Goal: Task Accomplishment & Management: Manage account settings

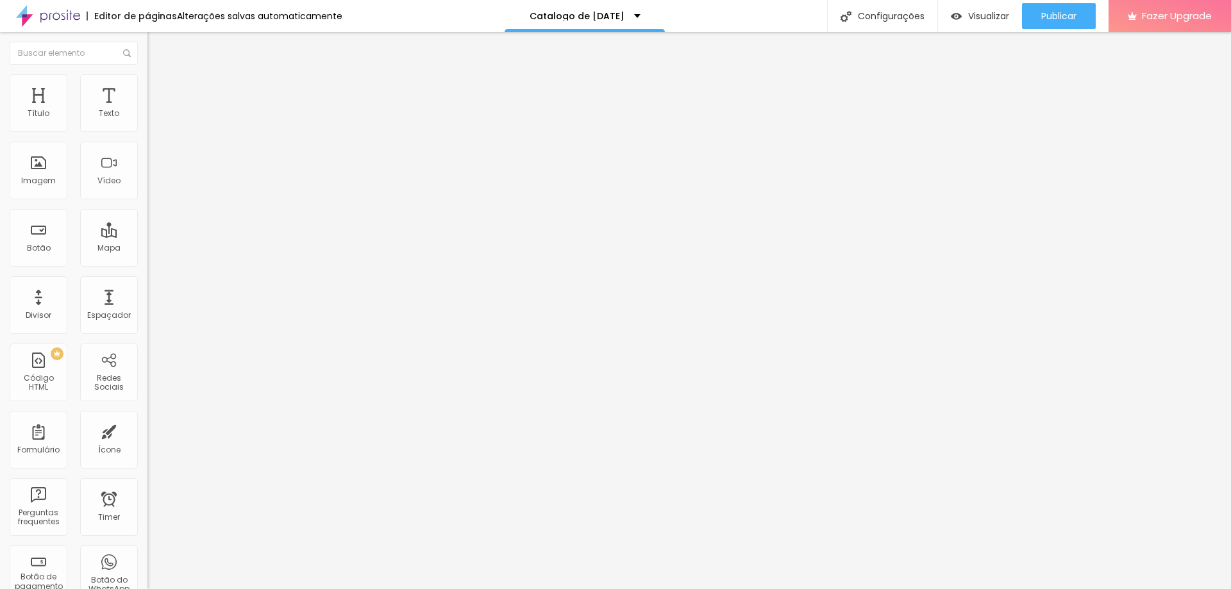
click at [147, 81] on ul "Conteúdo Estilo Avançado" at bounding box center [220, 81] width 147 height 38
click at [147, 81] on li "Estilo" at bounding box center [220, 80] width 147 height 13
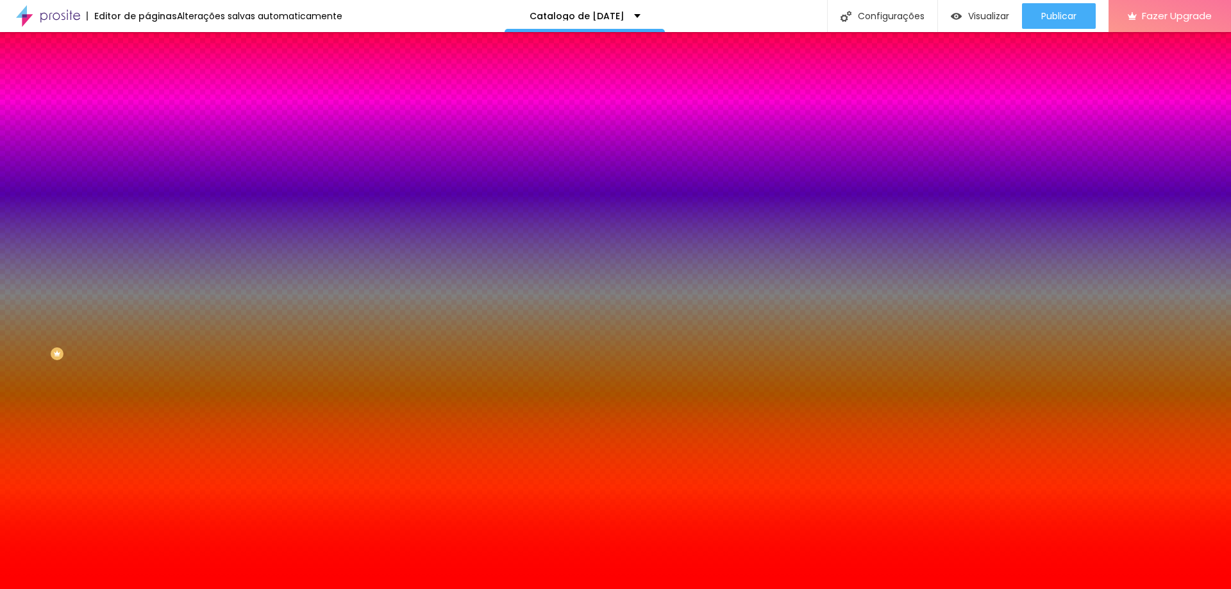
click at [147, 118] on span "Trocar imagem" at bounding box center [182, 112] width 70 height 11
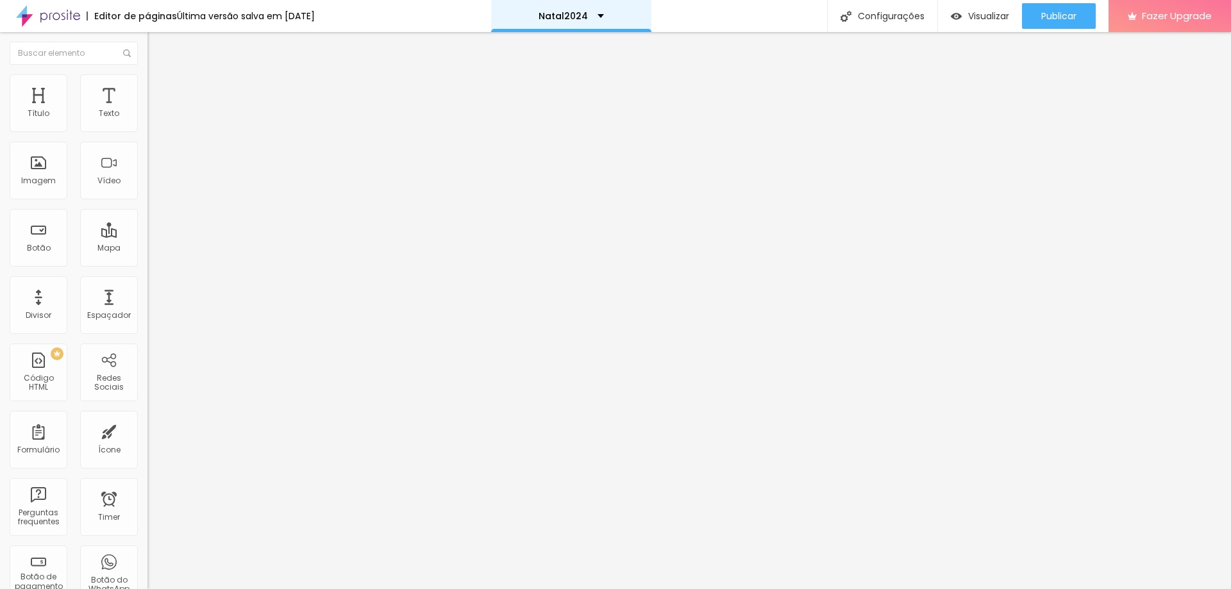
click at [580, 15] on p "Natal2024" at bounding box center [563, 16] width 49 height 9
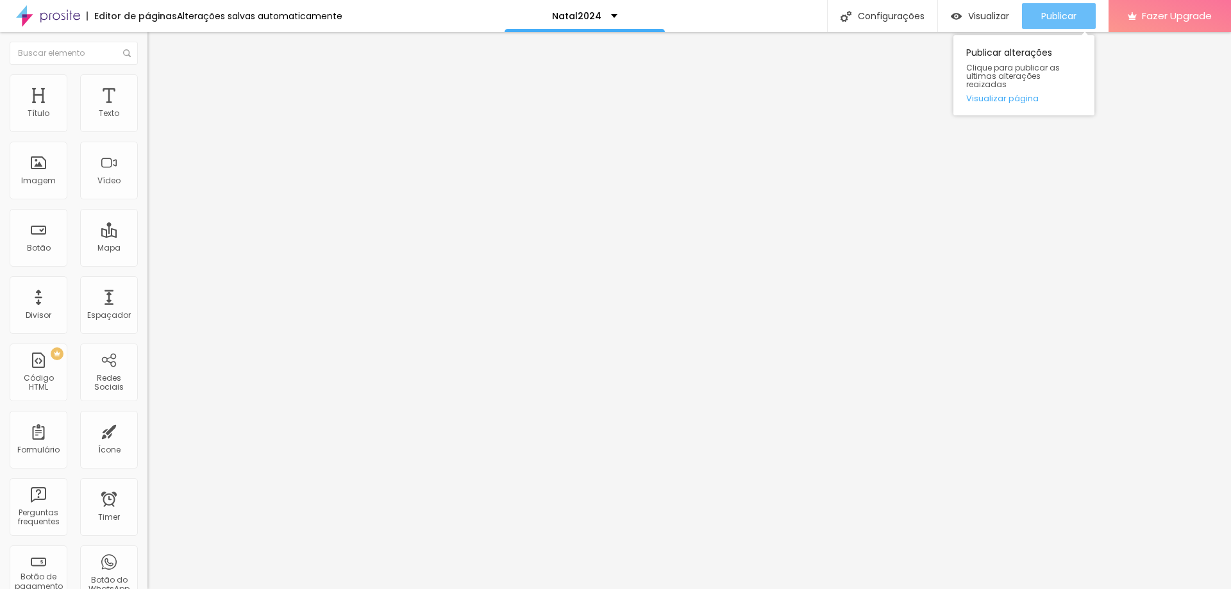
click at [1045, 13] on span "Publicar" at bounding box center [1058, 16] width 35 height 10
click at [1041, 15] on span "Publicar" at bounding box center [1058, 16] width 35 height 10
click at [147, 81] on li "Estilo" at bounding box center [220, 80] width 147 height 13
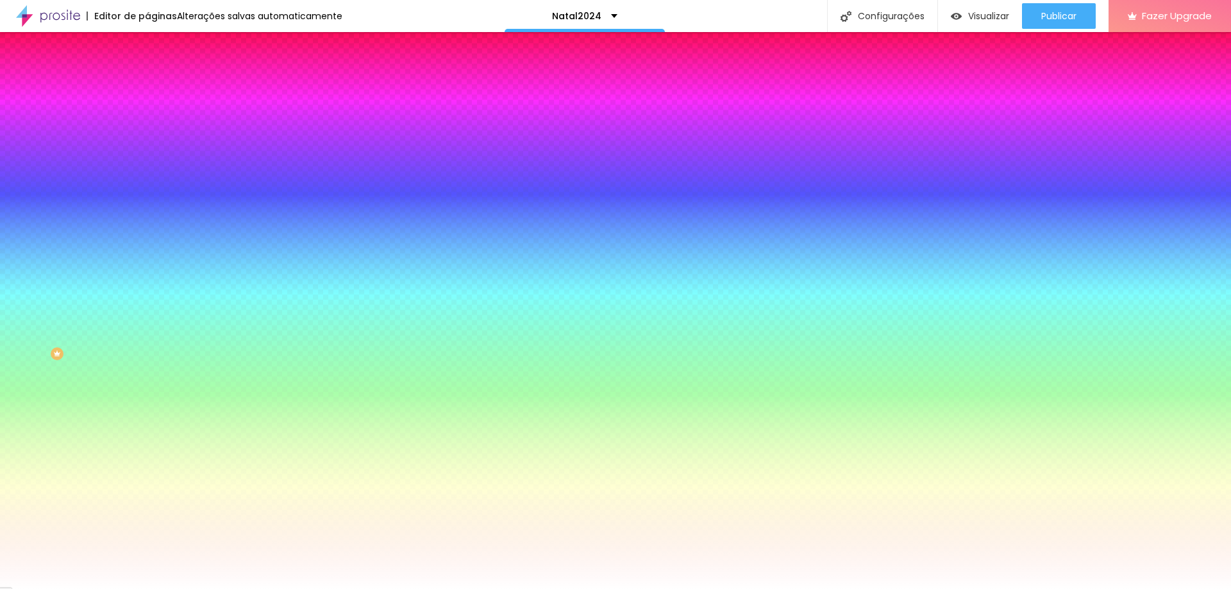
click at [147, 74] on li "Conteúdo" at bounding box center [220, 68] width 147 height 13
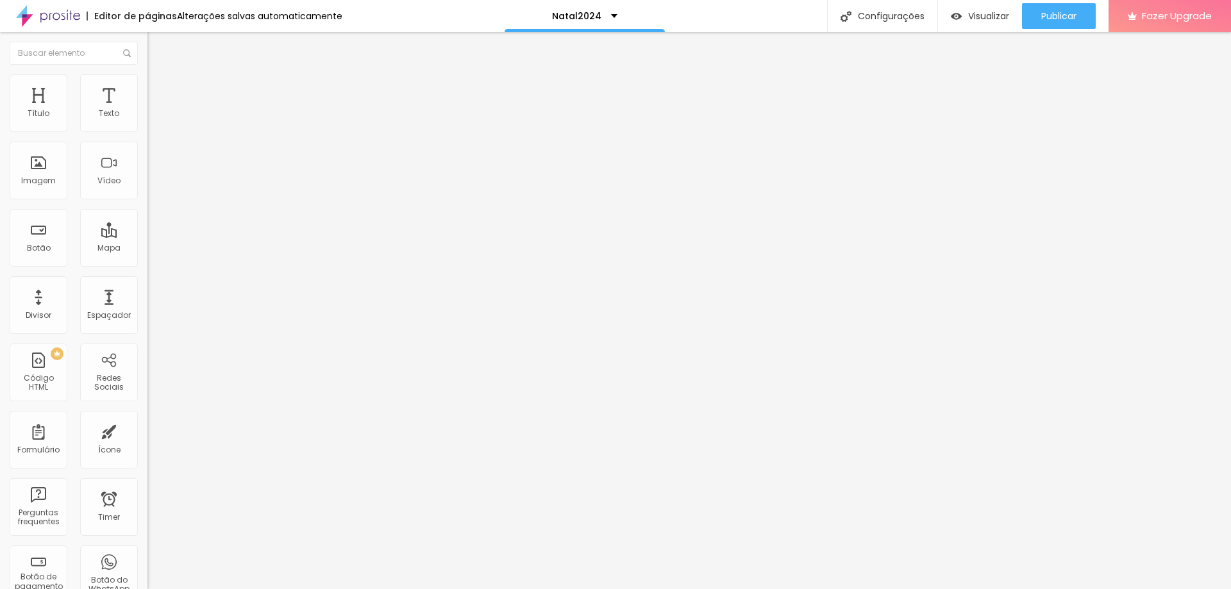
click at [147, 202] on span "Grande" at bounding box center [162, 196] width 30 height 11
click at [147, 203] on div "Pequeno Normal Grande" at bounding box center [220, 215] width 147 height 28
click at [147, 83] on img at bounding box center [153, 80] width 12 height 12
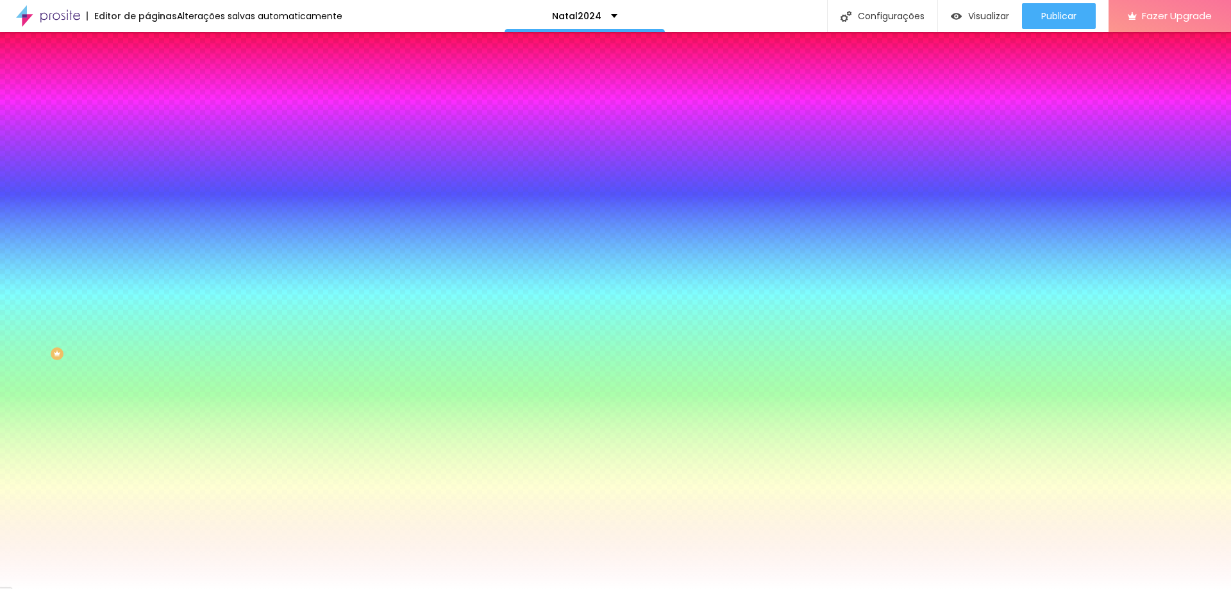
click at [147, 436] on div "#FFFFFF" at bounding box center [220, 442] width 147 height 13
click at [147, 436] on div at bounding box center [220, 436] width 147 height 0
click at [27, 336] on div at bounding box center [615, 294] width 1231 height 589
drag, startPoint x: 27, startPoint y: 336, endPoint x: 18, endPoint y: 311, distance: 26.6
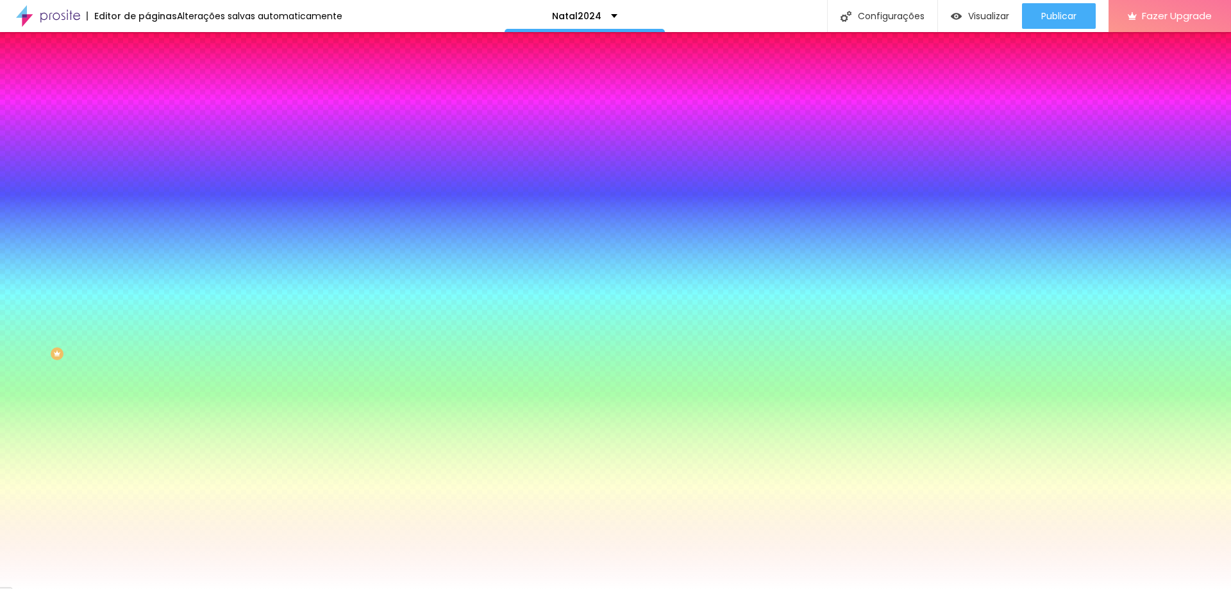
click at [147, 449] on div at bounding box center [220, 449] width 147 height 0
click at [147, 436] on div at bounding box center [220, 436] width 147 height 0
click at [147, 449] on div at bounding box center [220, 449] width 147 height 0
click at [111, 357] on div at bounding box center [615, 294] width 1231 height 589
drag, startPoint x: 96, startPoint y: 330, endPoint x: 52, endPoint y: 297, distance: 55.0
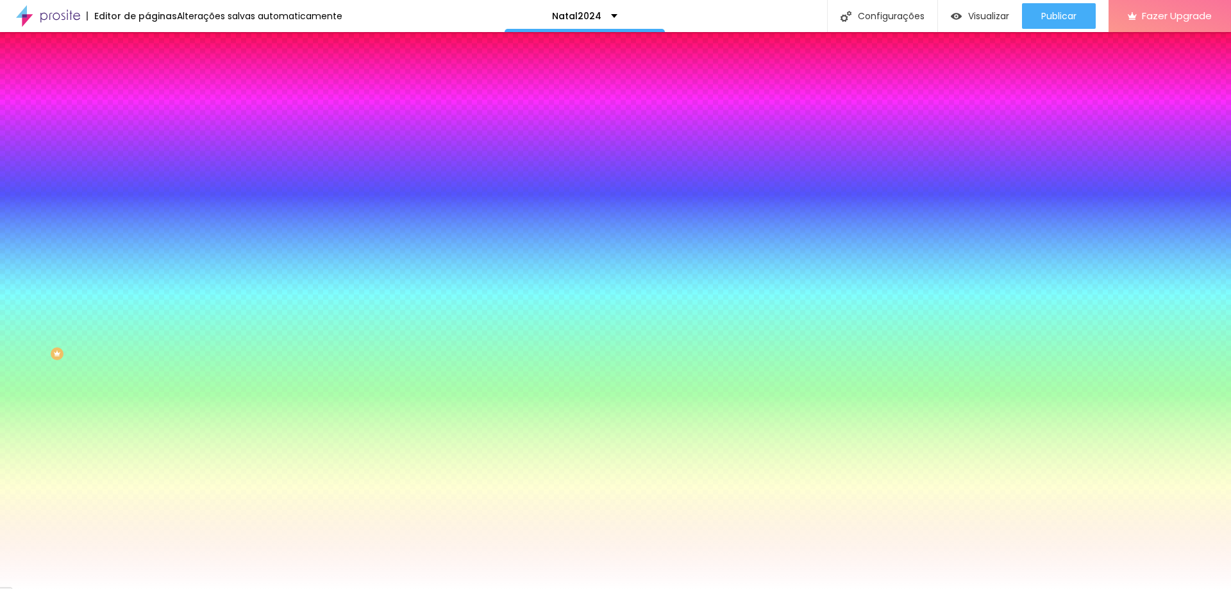
click at [52, 297] on div at bounding box center [615, 294] width 1231 height 589
drag, startPoint x: 130, startPoint y: 369, endPoint x: 128, endPoint y: 407, distance: 37.3
click at [147, 407] on div "Editar Botão Conteúdo Estilo Avançado Cor de fundo Voltar ao padrão #FFFFFF Tip…" at bounding box center [220, 310] width 147 height 557
click at [147, 436] on div at bounding box center [220, 436] width 147 height 0
type input "#C4FFBB"
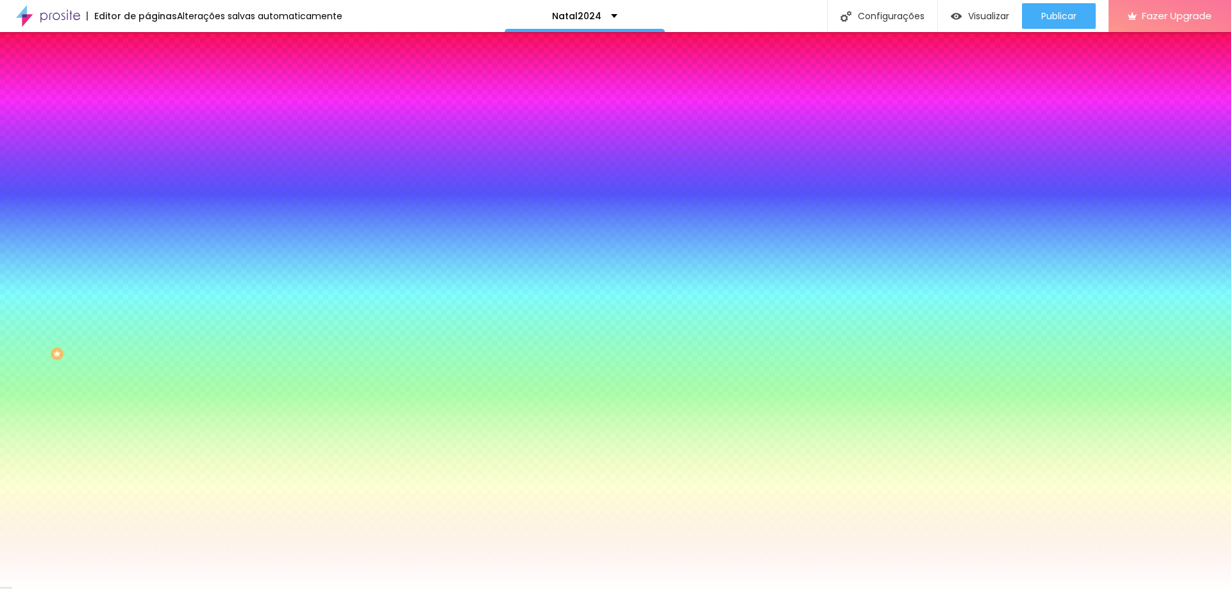
drag, startPoint x: 48, startPoint y: 299, endPoint x: 45, endPoint y: 289, distance: 11.4
click at [147, 449] on div at bounding box center [220, 449] width 147 height 0
click at [159, 91] on span "Avançado" at bounding box center [180, 95] width 42 height 11
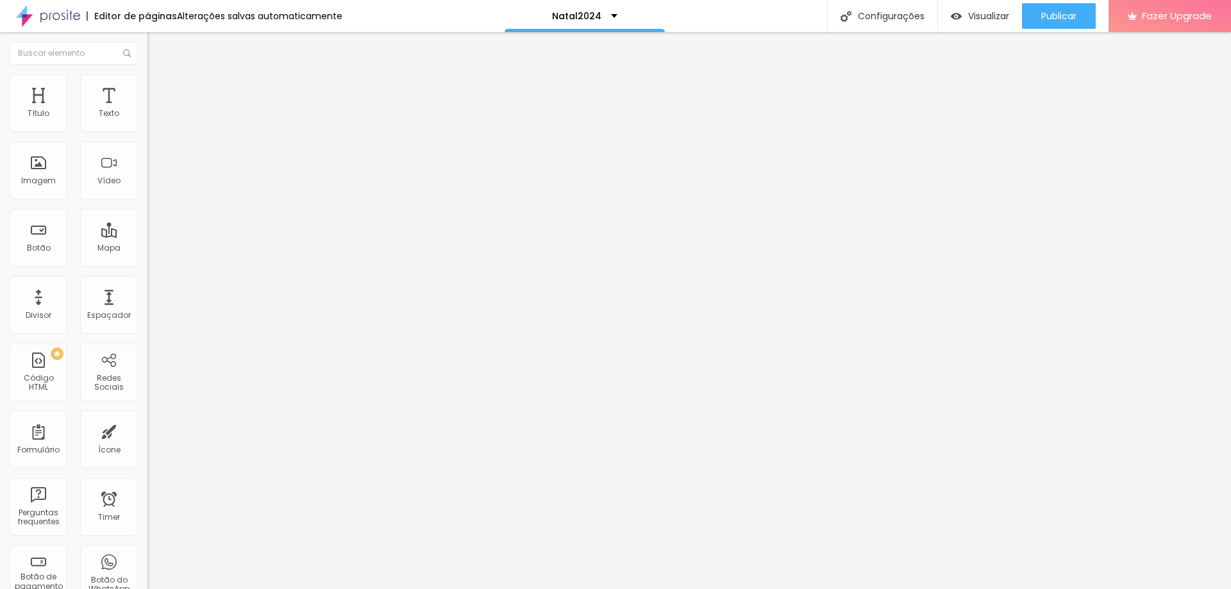
click at [147, 73] on img at bounding box center [153, 68] width 12 height 12
click at [147, 228] on div "Link" at bounding box center [220, 235] width 147 height 15
click at [157, 47] on img "button" at bounding box center [162, 47] width 10 height 10
click at [1044, 11] on span "Publicar" at bounding box center [1058, 16] width 35 height 10
click at [147, 77] on img at bounding box center [153, 80] width 12 height 12
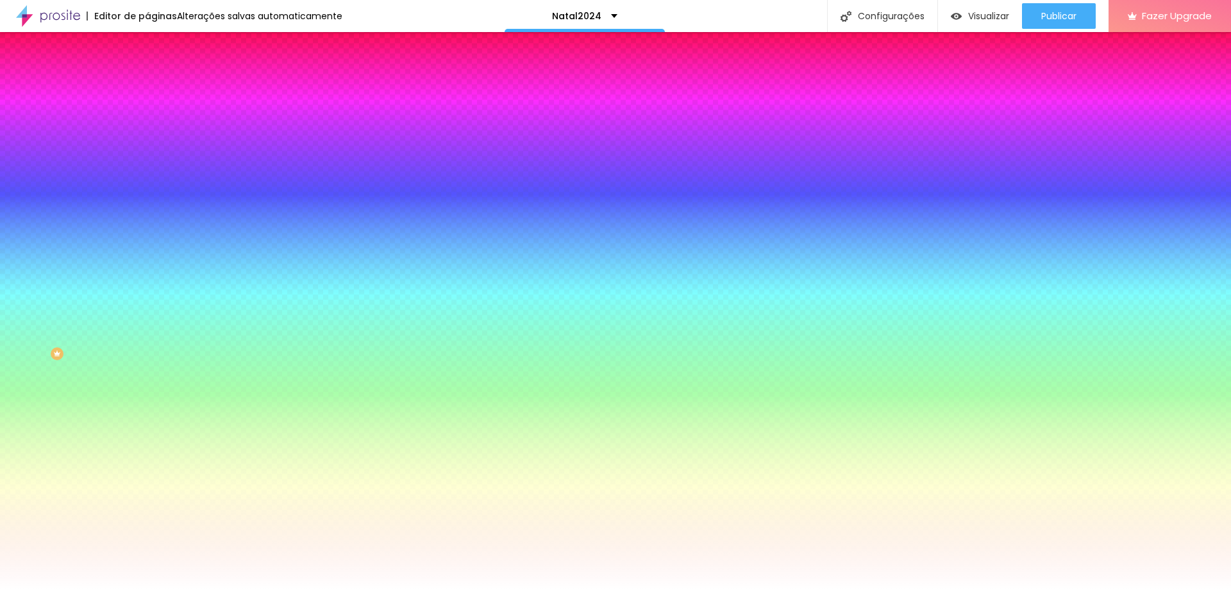
click at [147, 118] on span "Trocar imagem" at bounding box center [182, 112] width 70 height 11
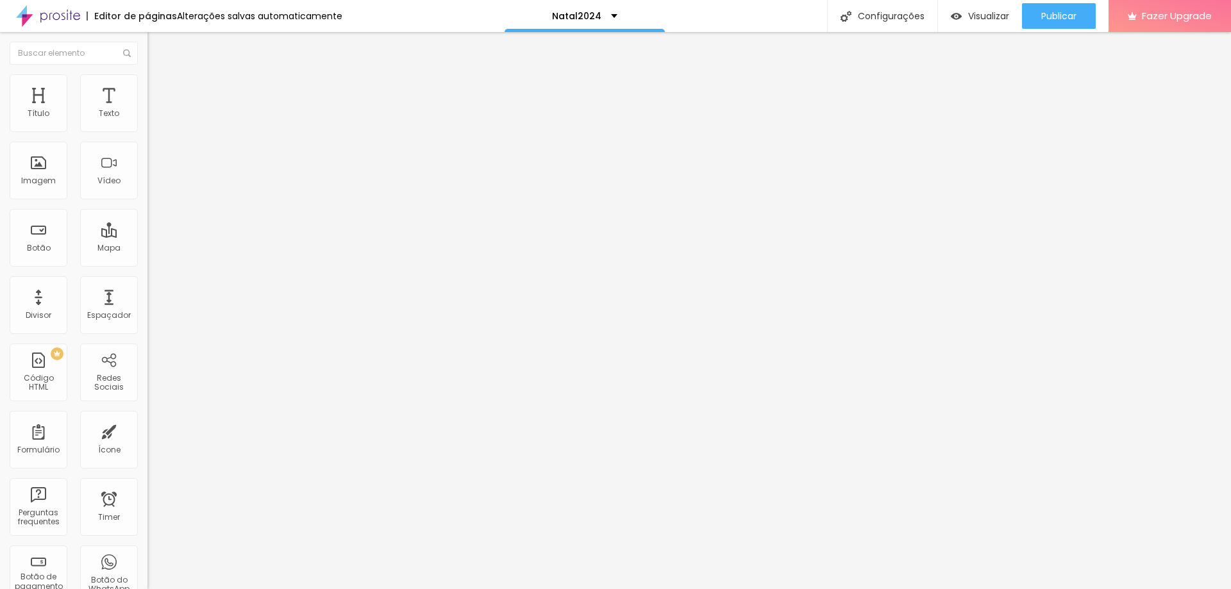
click at [157, 47] on img "button" at bounding box center [162, 47] width 10 height 10
click at [147, 83] on img at bounding box center [153, 80] width 12 height 12
click at [157, 46] on img "button" at bounding box center [162, 47] width 10 height 10
click at [85, 102] on div "Texto" at bounding box center [109, 103] width 58 height 58
click at [159, 88] on span "Avançado" at bounding box center [180, 83] width 42 height 11
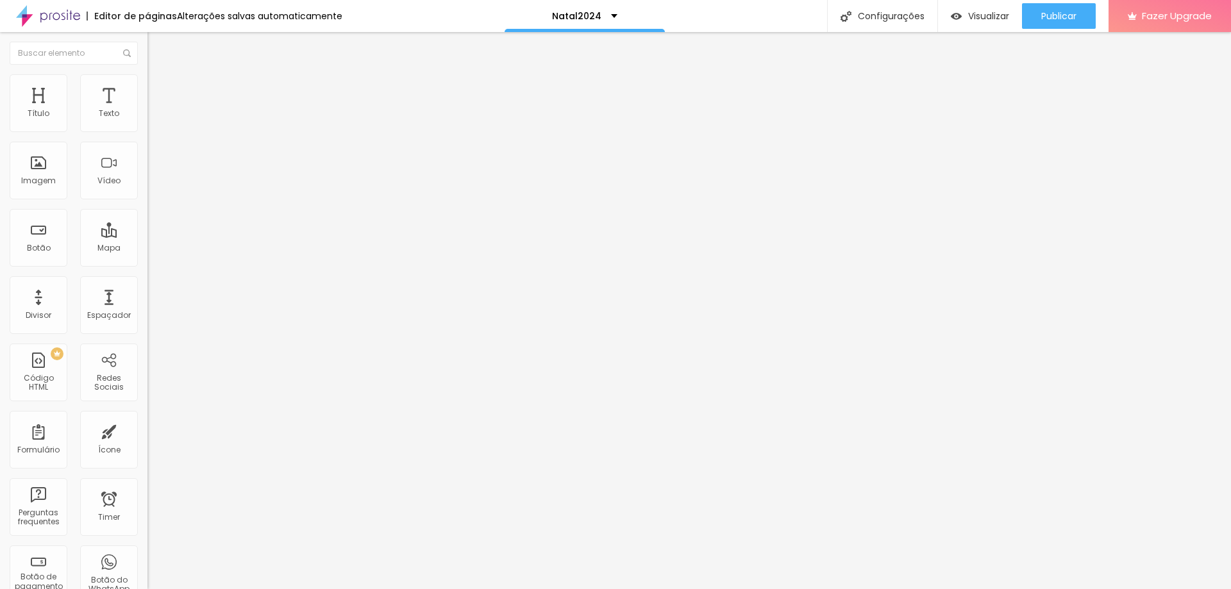
click at [147, 73] on img at bounding box center [153, 68] width 12 height 12
click at [154, 118] on icon "button" at bounding box center [156, 115] width 5 height 5
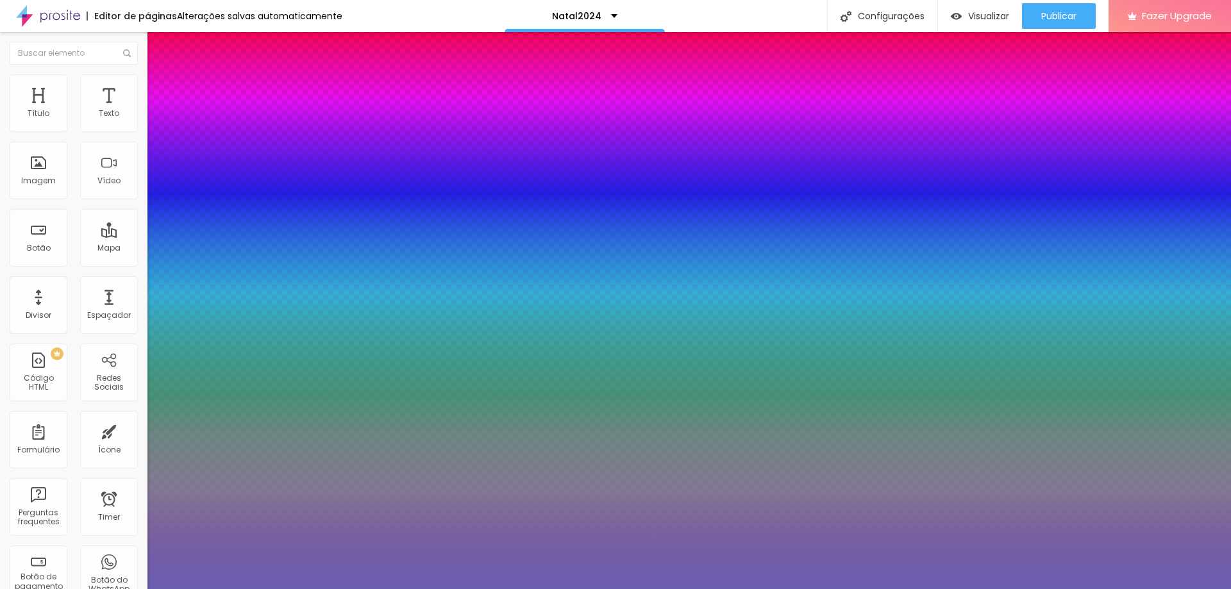
type input "1"
type input "#6B5EB0"
type input "1"
type input "#6E61B1"
type input "1"
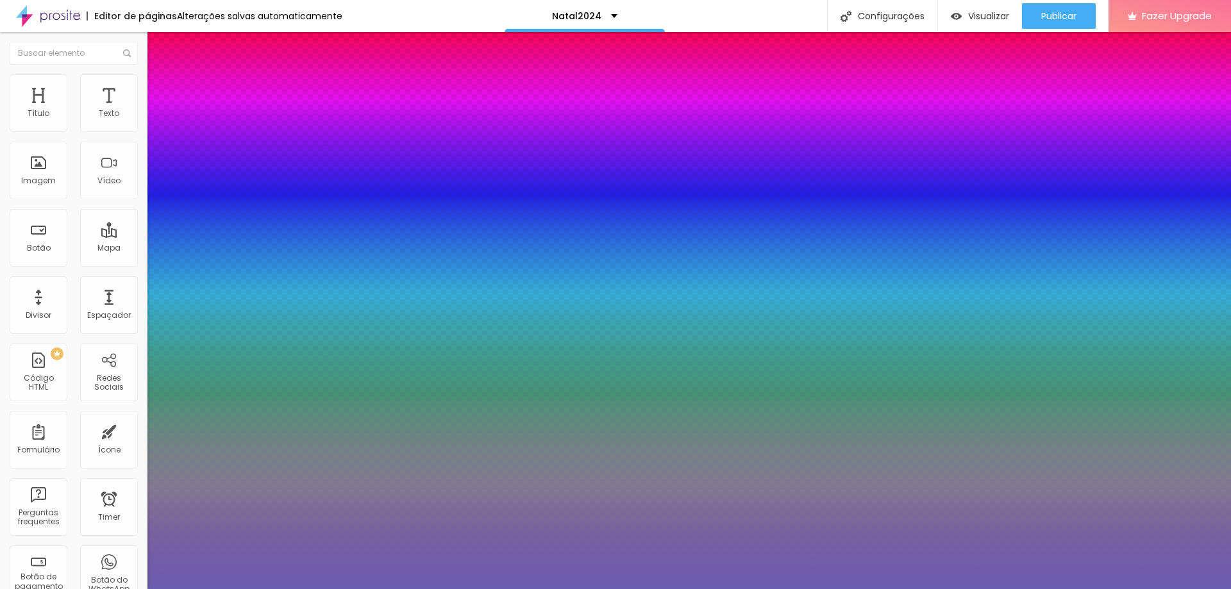
type input "#B2AAD7"
type input "1"
type input "#F4F3FA"
type input "1"
type input "#FFFFFF"
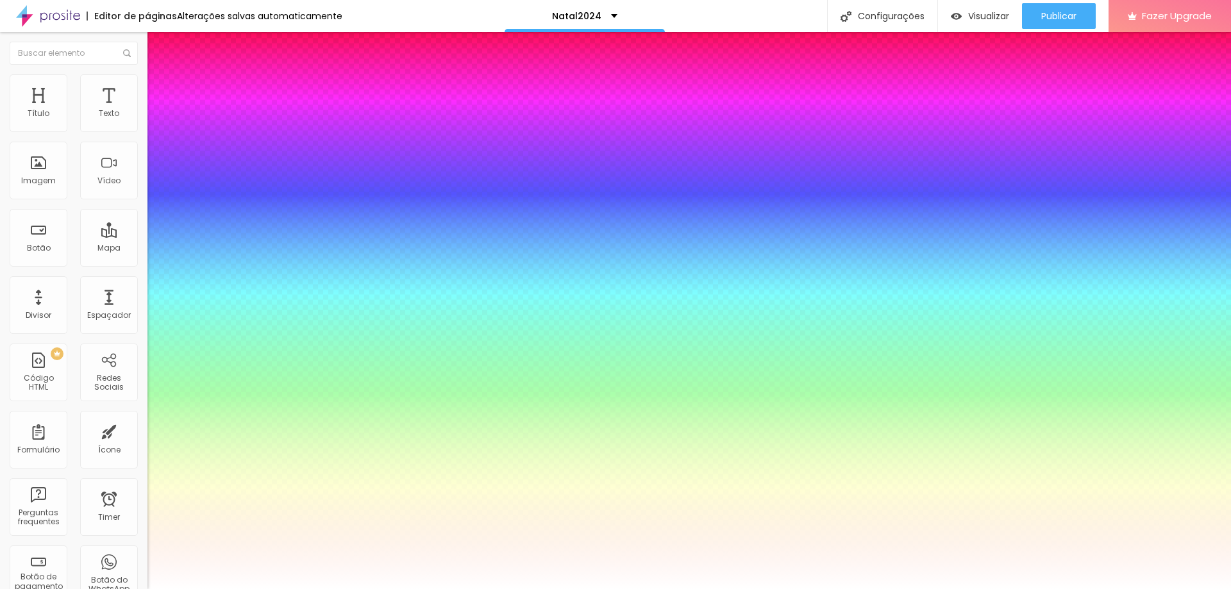
drag, startPoint x: 217, startPoint y: 379, endPoint x: 161, endPoint y: 337, distance: 70.5
type input "1"
drag, startPoint x: 283, startPoint y: 369, endPoint x: 281, endPoint y: 451, distance: 82.7
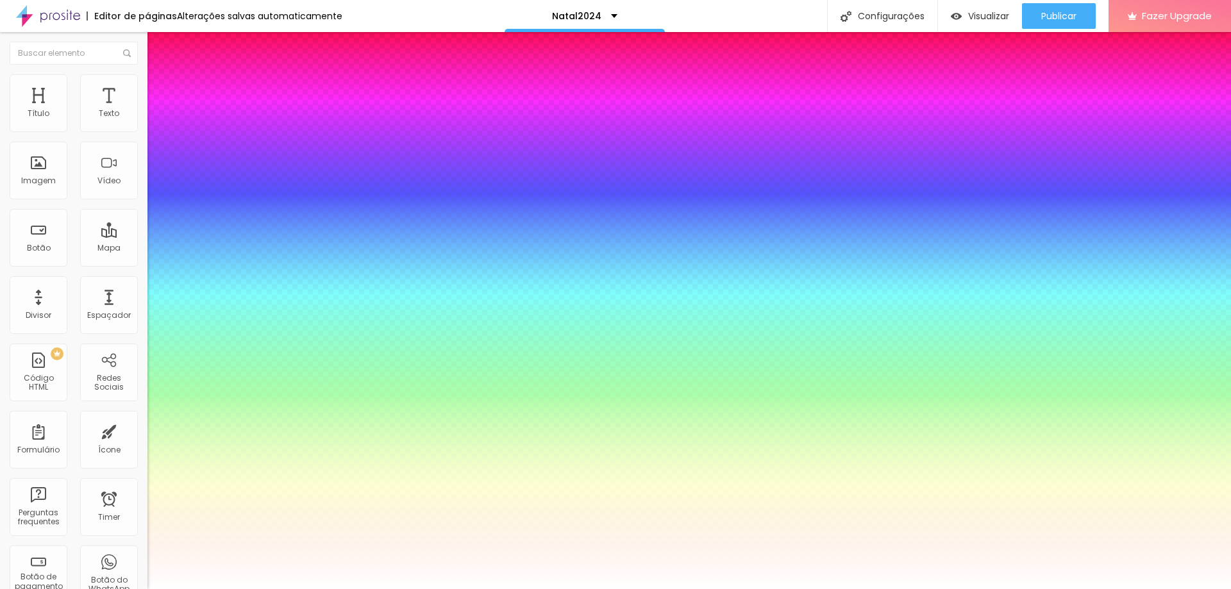
click at [281, 451] on body "Editor de páginas Alterações salvas automaticamente Natal2024 Configurações Con…" at bounding box center [615, 294] width 1231 height 589
click at [414, 589] on div at bounding box center [615, 589] width 1231 height 0
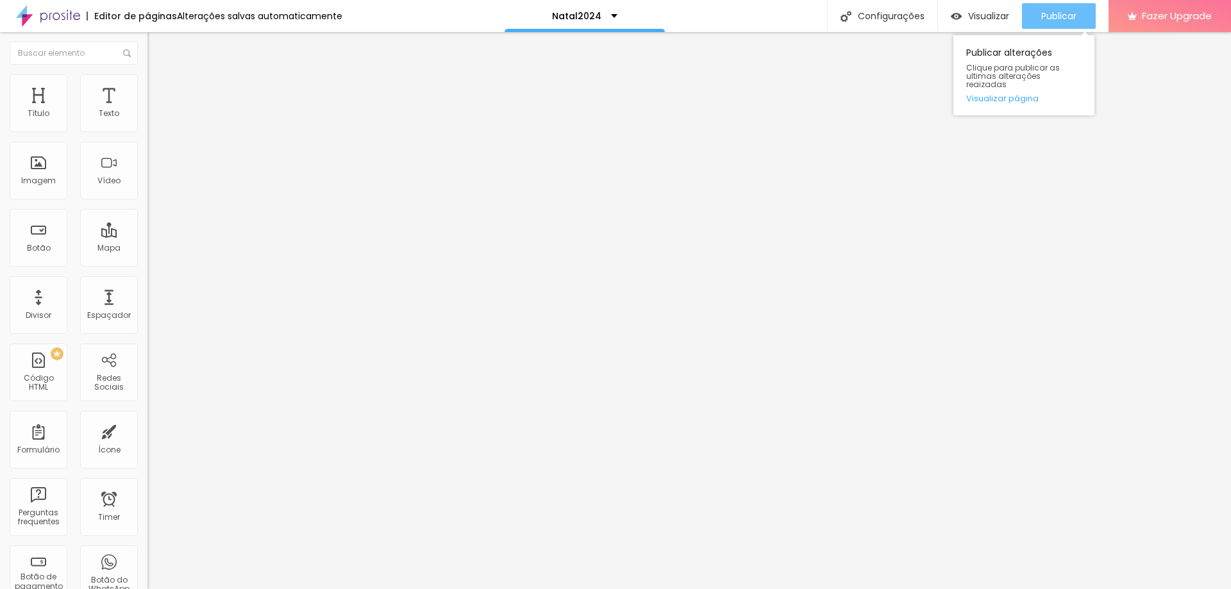
click at [1061, 9] on div "Publicar" at bounding box center [1058, 16] width 35 height 26
click at [147, 90] on ul "Conteúdo Estilo Avançado" at bounding box center [220, 81] width 147 height 38
click at [147, 83] on li "Estilo" at bounding box center [220, 80] width 147 height 13
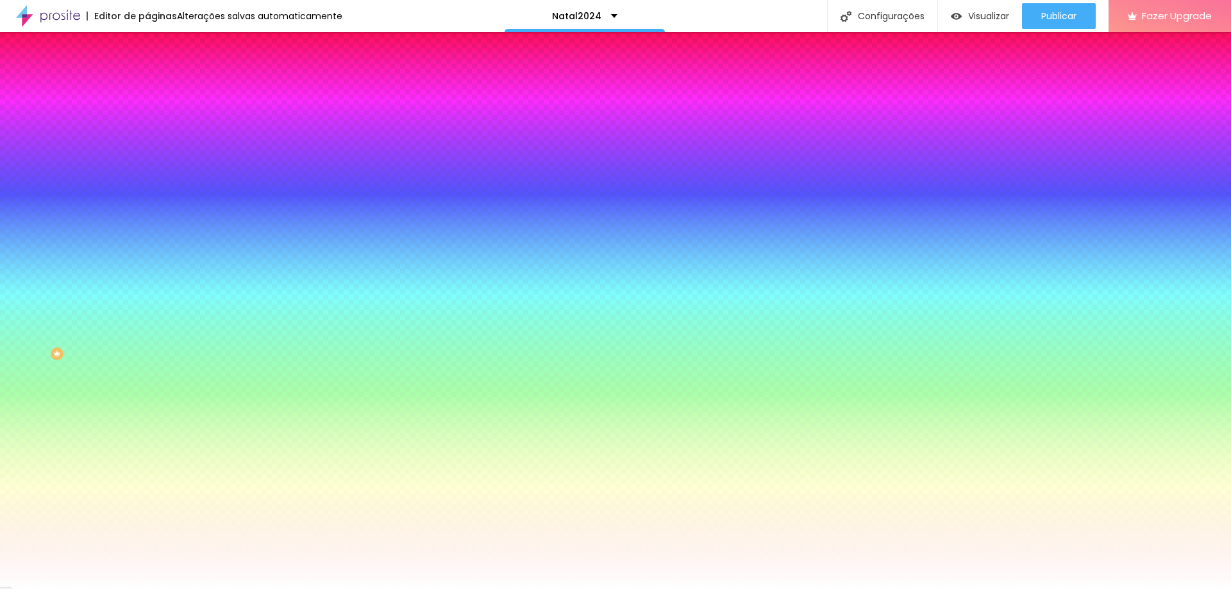
click at [147, 174] on div at bounding box center [220, 174] width 147 height 0
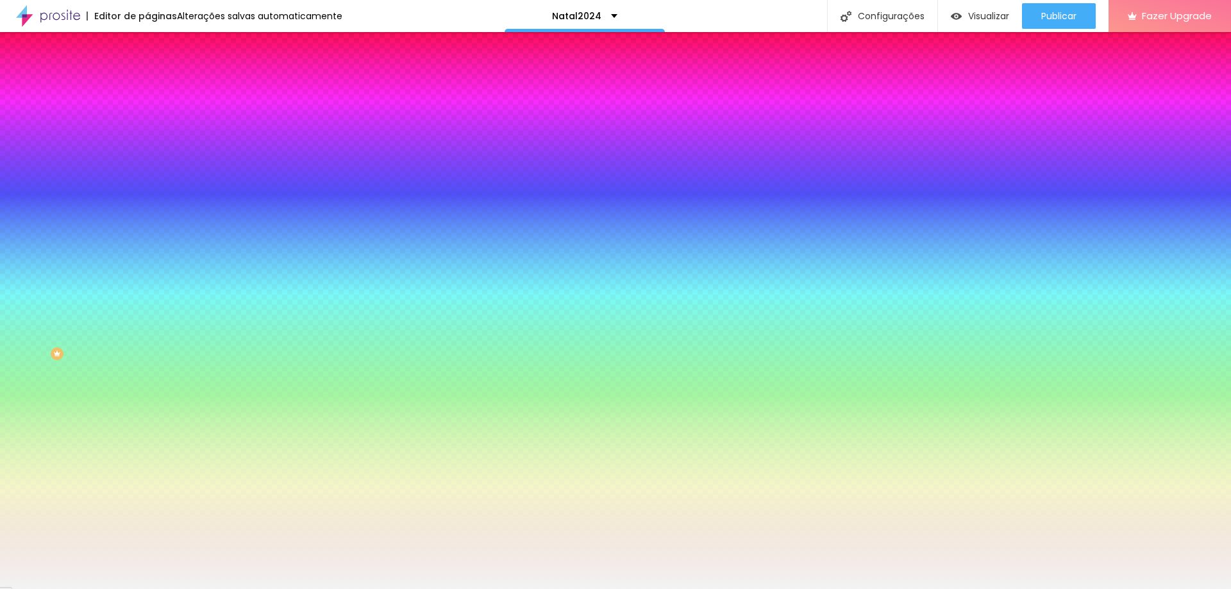
drag, startPoint x: 37, startPoint y: 261, endPoint x: 11, endPoint y: 253, distance: 26.8
click at [147, 253] on div "Imagem de fundo Adicionar imagem Efeito da Imagem Parallax Nenhum Parallax Cor …" at bounding box center [220, 183] width 147 height 166
click at [147, 174] on div at bounding box center [220, 174] width 147 height 0
type input "#F5F5F5"
drag, startPoint x: 33, startPoint y: 251, endPoint x: 0, endPoint y: 252, distance: 32.7
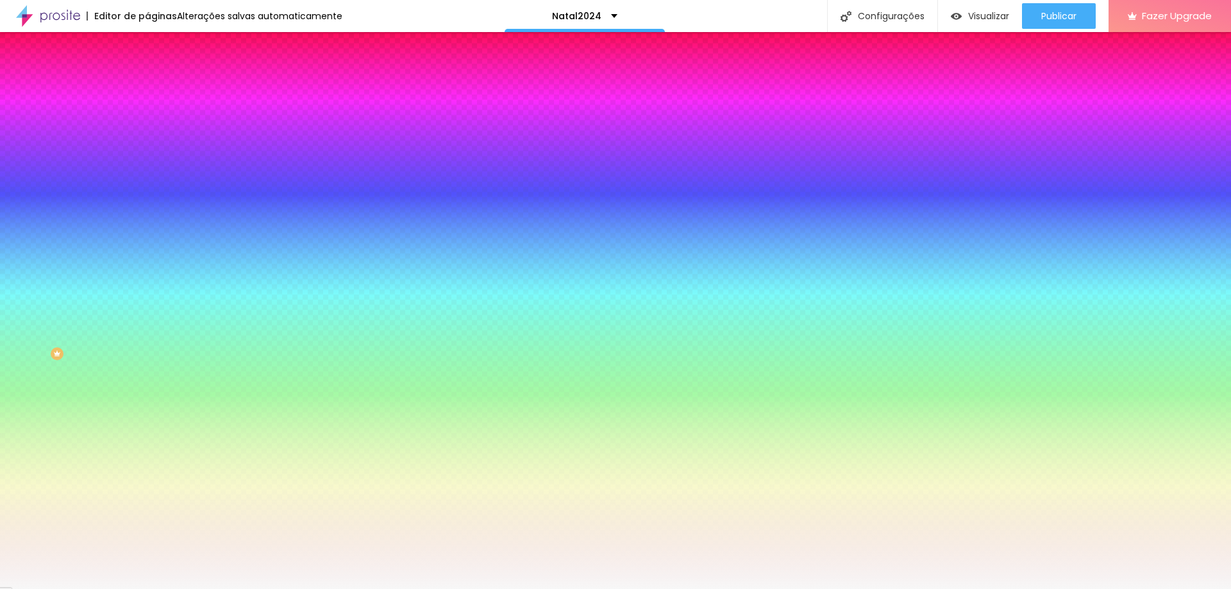
click at [147, 252] on div "Imagem de fundo Adicionar imagem Efeito da Imagem Parallax Nenhum Parallax Cor …" at bounding box center [220, 183] width 147 height 166
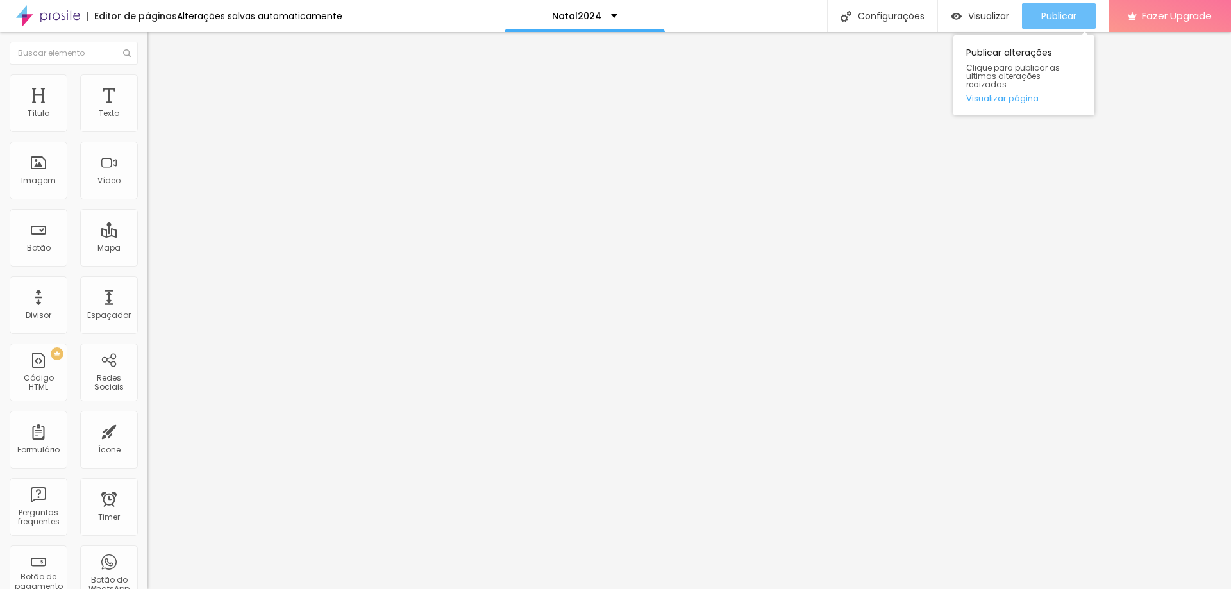
click at [1041, 5] on div "Publicar" at bounding box center [1058, 16] width 35 height 26
click at [1058, 21] on span "Publicar" at bounding box center [1058, 16] width 35 height 10
click at [147, 85] on li "Estilo" at bounding box center [220, 80] width 147 height 13
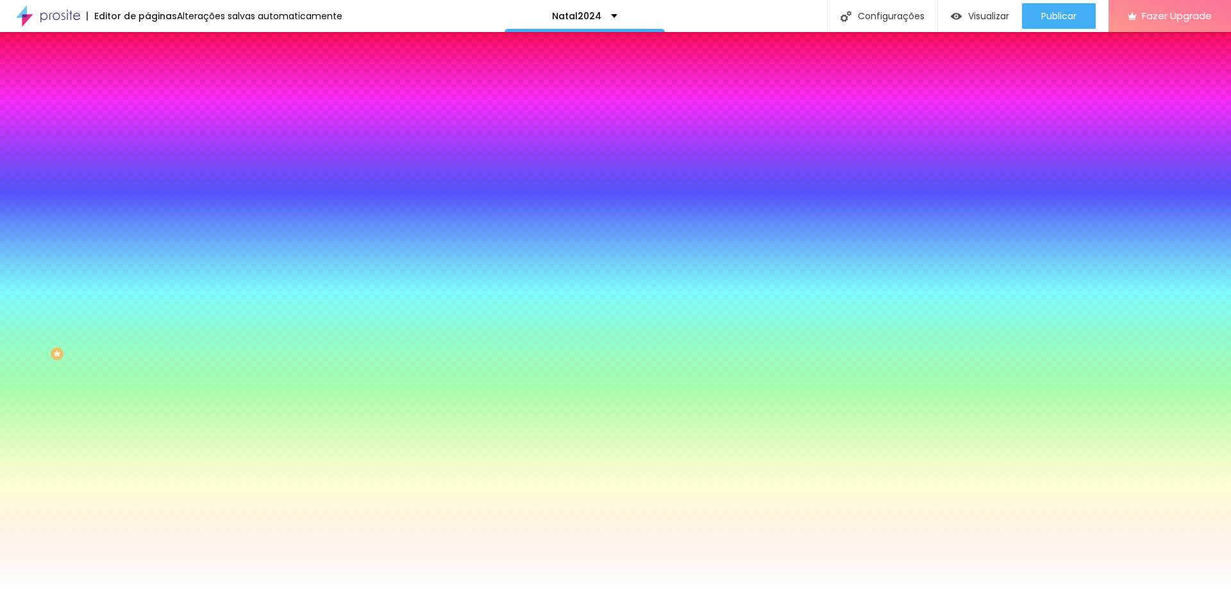
click at [147, 87] on li "Avançado" at bounding box center [220, 93] width 147 height 13
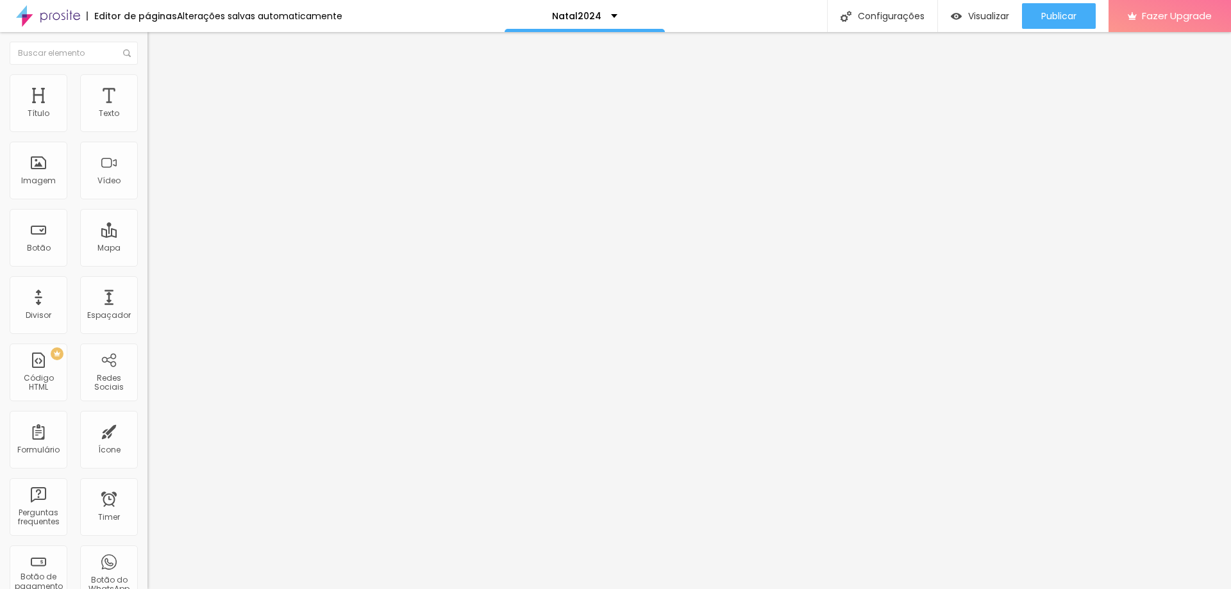
type input "345"
type input "329"
type input "324"
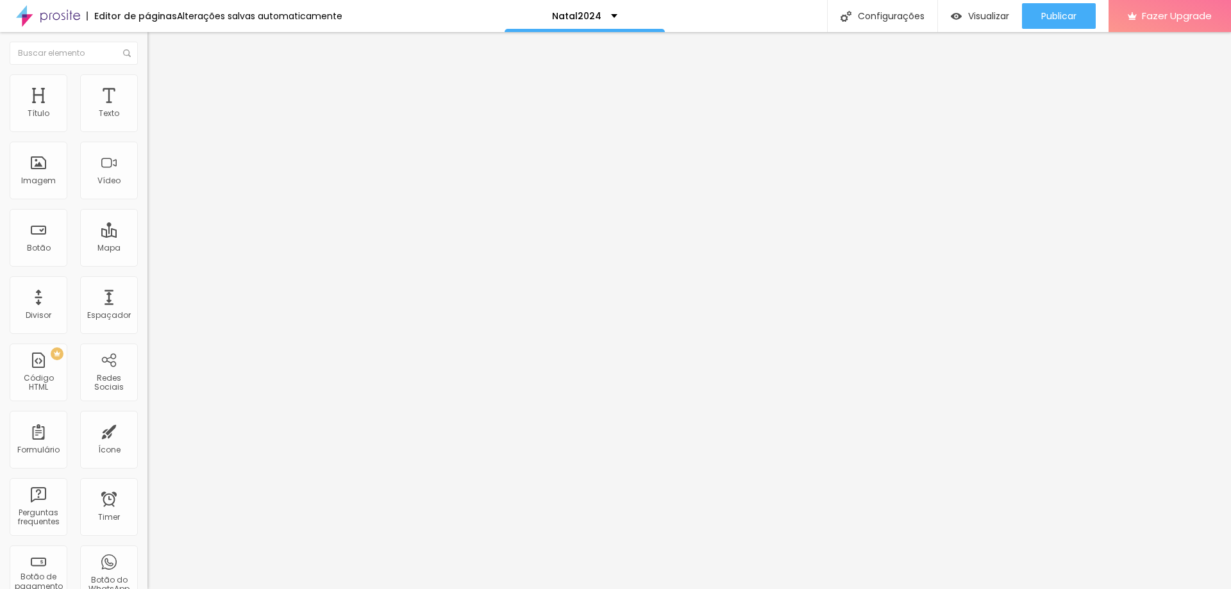
type input "324"
type input "318"
type input "313"
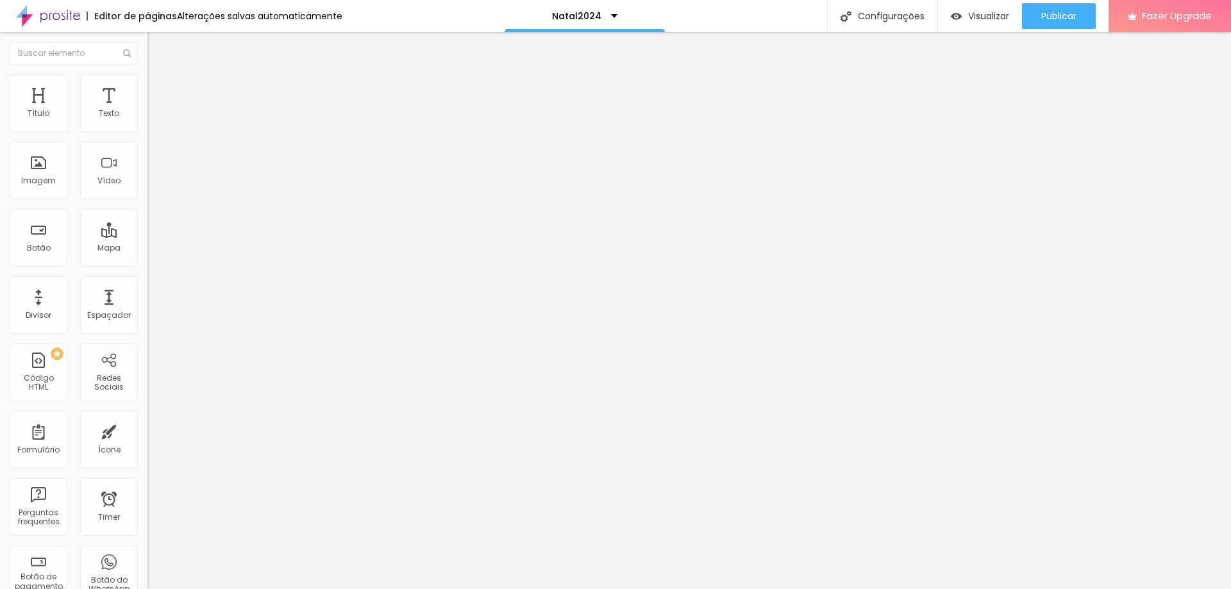
type input "302"
type input "292"
type input "287"
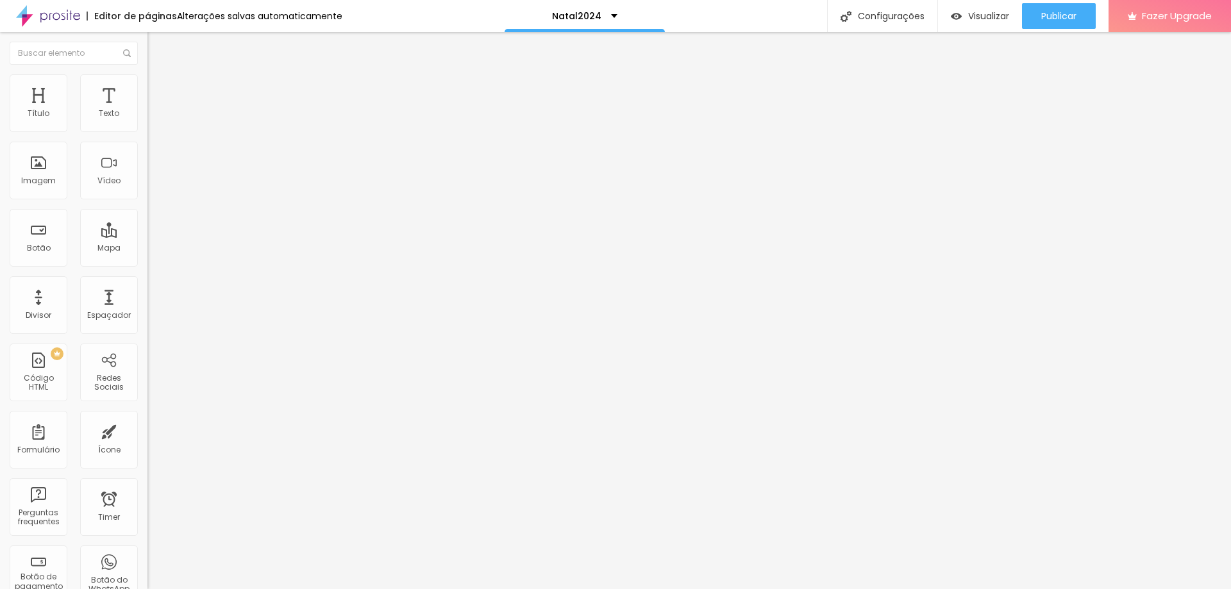
type input "287"
type input "281"
type input "276"
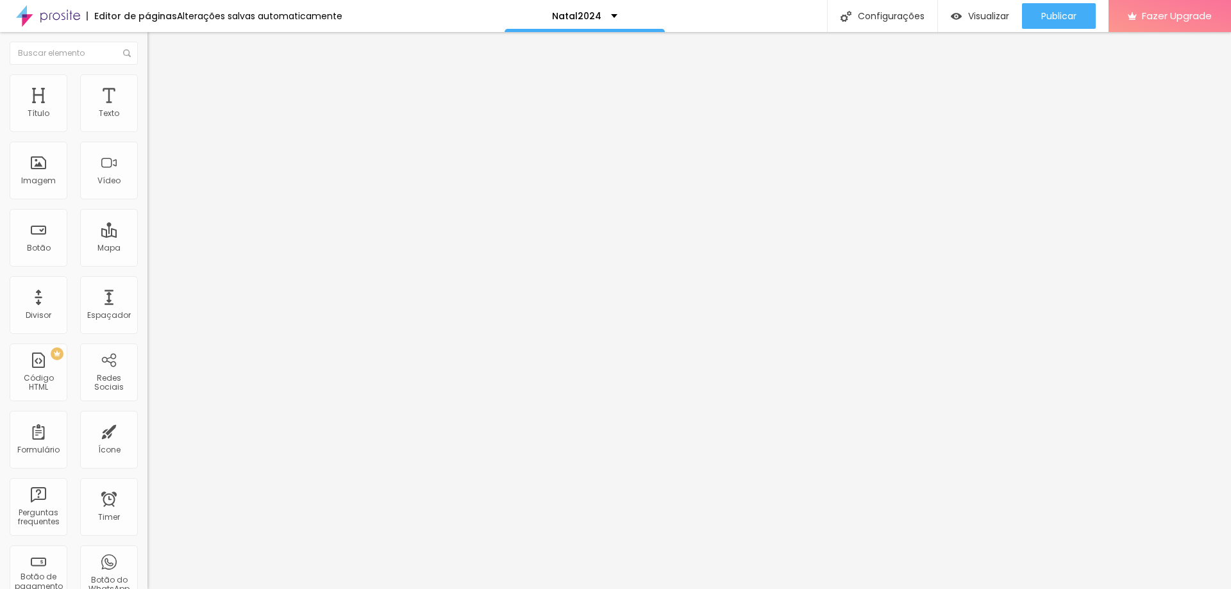
type input "271"
drag, startPoint x: 72, startPoint y: 150, endPoint x: 62, endPoint y: 150, distance: 10.9
type input "271"
click at [147, 430] on input "range" at bounding box center [188, 435] width 83 height 10
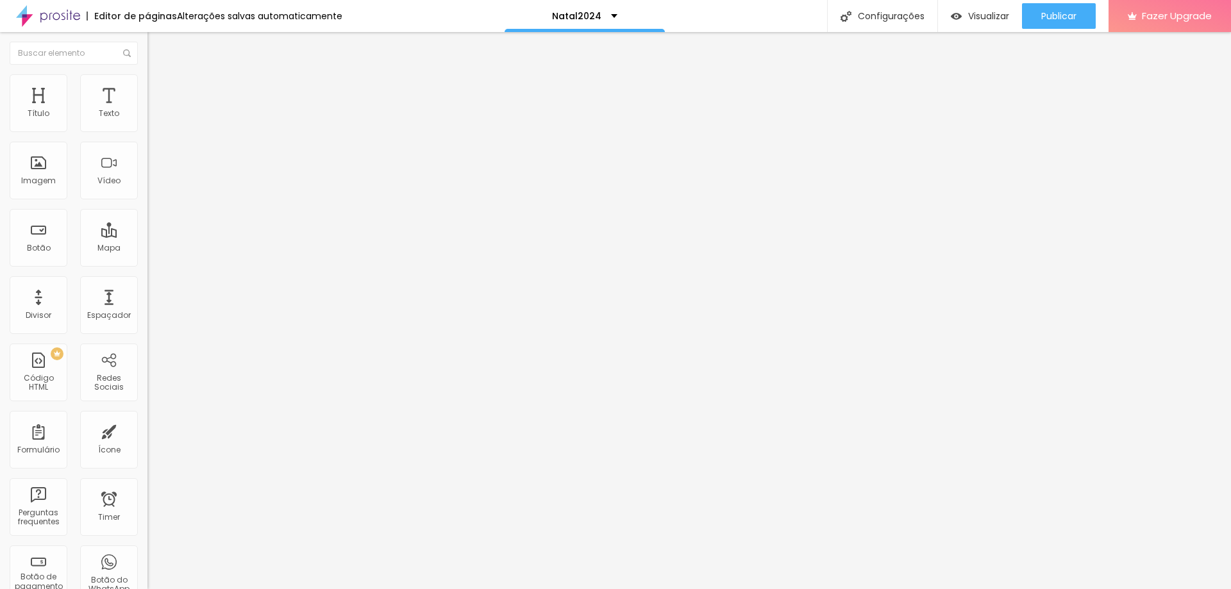
click at [147, 131] on img at bounding box center [151, 132] width 9 height 9
click at [147, 117] on img at bounding box center [151, 112] width 9 height 9
click at [159, 88] on span "Estilo" at bounding box center [169, 83] width 20 height 11
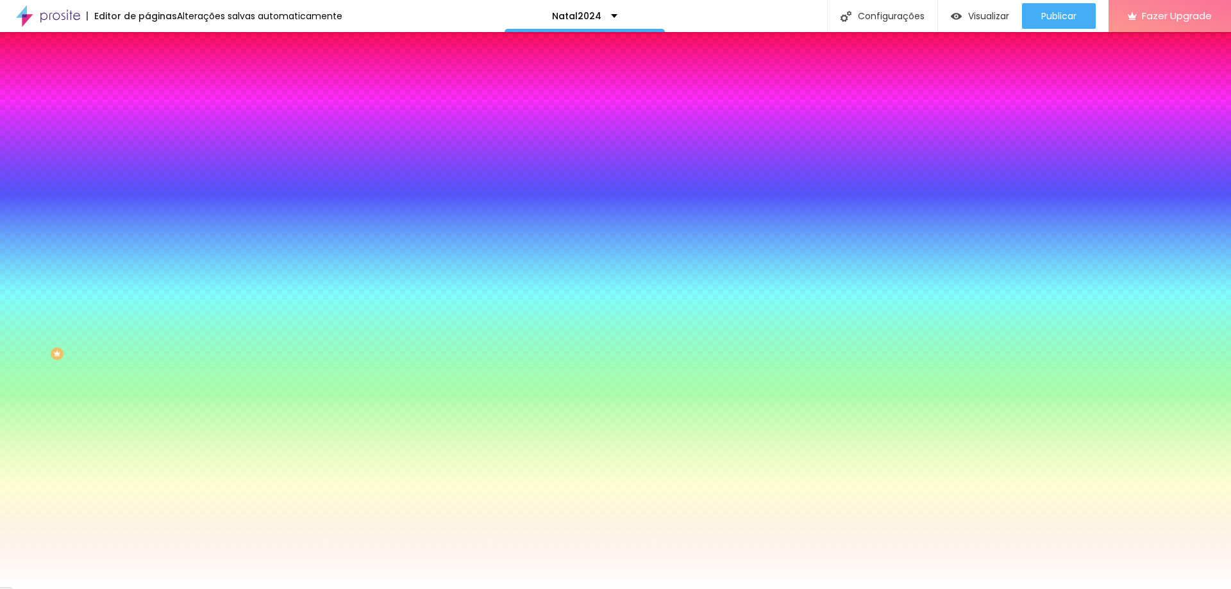
click at [147, 74] on li "Conteúdo" at bounding box center [220, 68] width 147 height 13
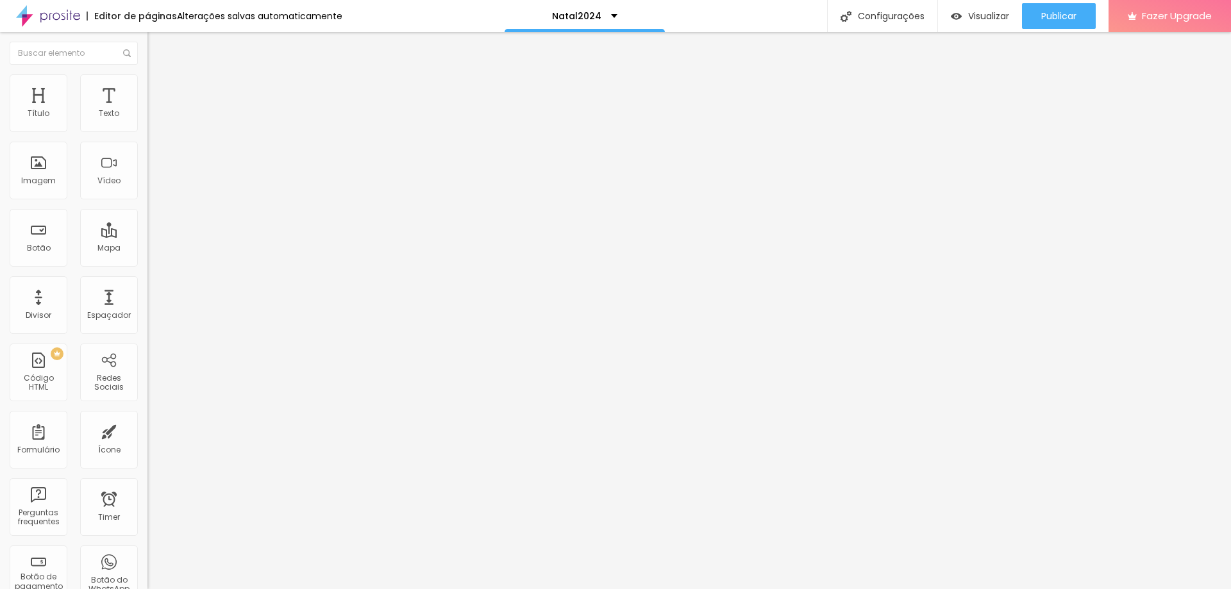
click at [157, 48] on img "button" at bounding box center [162, 47] width 10 height 10
click at [1042, 9] on div "Publicar" at bounding box center [1058, 16] width 35 height 26
click at [1088, 4] on button "Publicar" at bounding box center [1059, 16] width 74 height 26
